Goal: Information Seeking & Learning: Learn about a topic

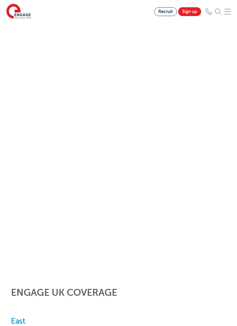
scroll to position [704, 0]
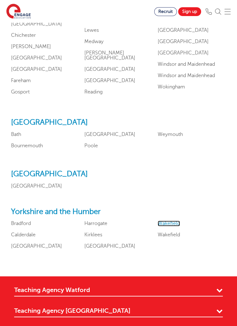
click at [174, 226] on link "Wakefield" at bounding box center [168, 223] width 22 height 6
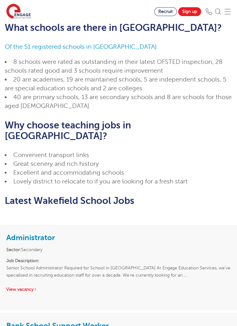
scroll to position [275, 0]
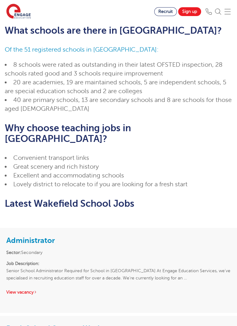
click at [166, 239] on div "Administrator Sector: Secondary Job Description: Senior School Administrator Re…" at bounding box center [118, 265] width 237 height 74
click at [23, 289] on link "View vacancy" at bounding box center [21, 291] width 31 height 5
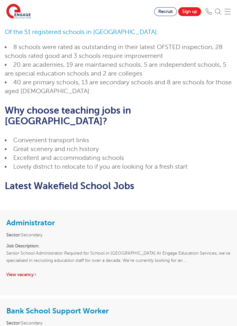
scroll to position [305, 0]
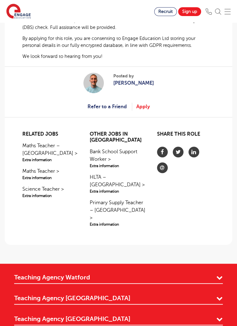
scroll to position [671, 0]
